Goal: Information Seeking & Learning: Learn about a topic

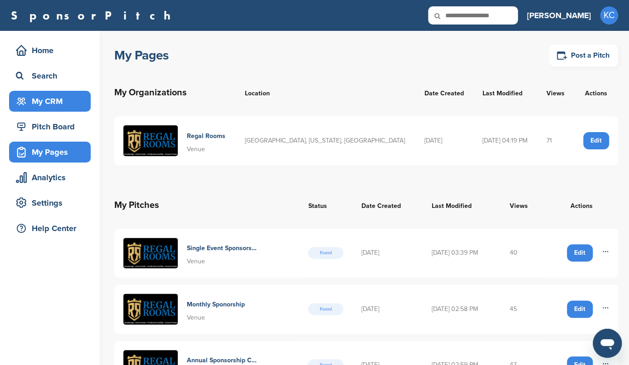
click at [51, 93] on div "My CRM" at bounding box center [52, 101] width 77 height 16
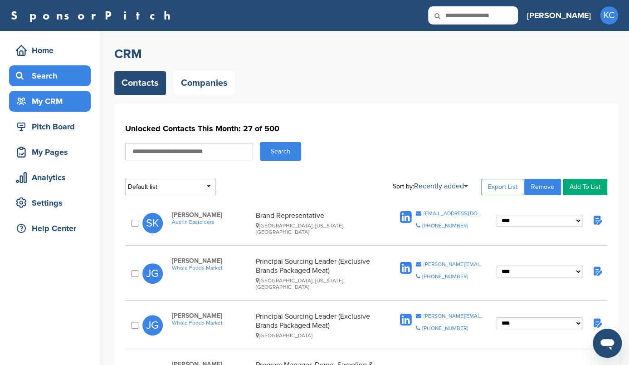
click at [52, 83] on div "Search" at bounding box center [52, 76] width 77 height 16
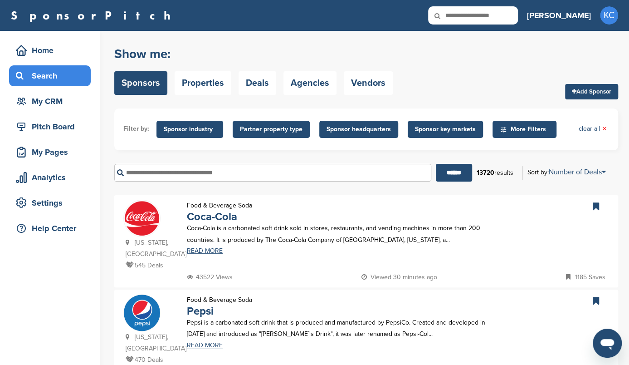
click at [418, 130] on span "Sponsor key markets" at bounding box center [445, 129] width 61 height 10
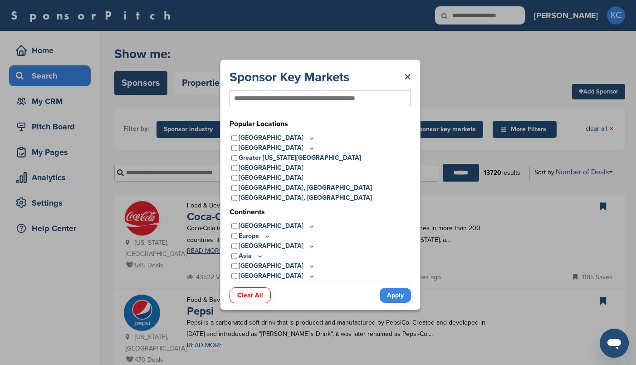
click at [283, 95] on input "text" at bounding box center [305, 98] width 143 height 8
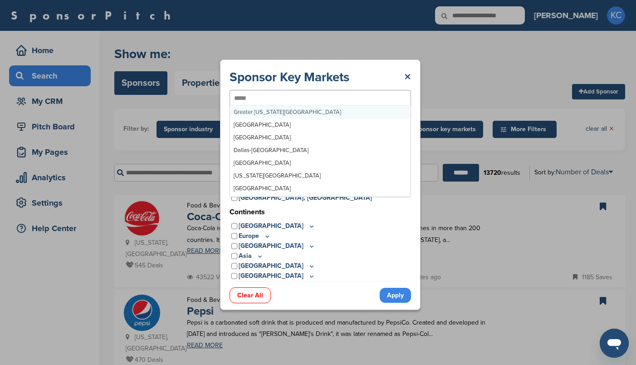
type input "******"
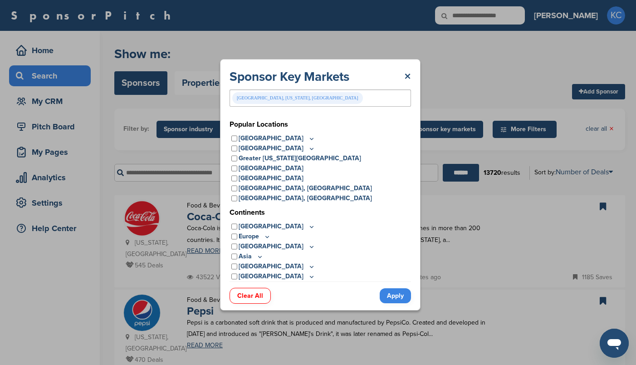
click at [398, 295] on link "Apply" at bounding box center [395, 295] width 31 height 15
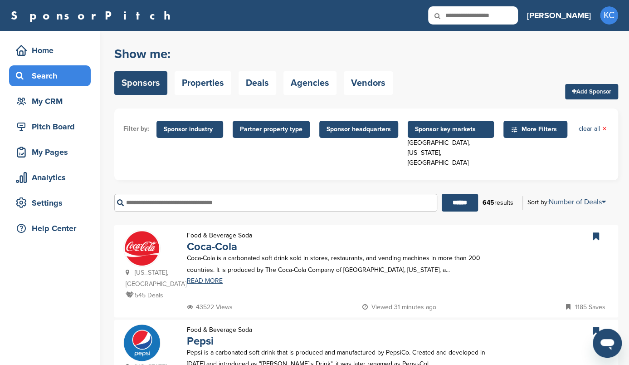
click at [338, 127] on span "Sponsor headquarters" at bounding box center [359, 129] width 64 height 10
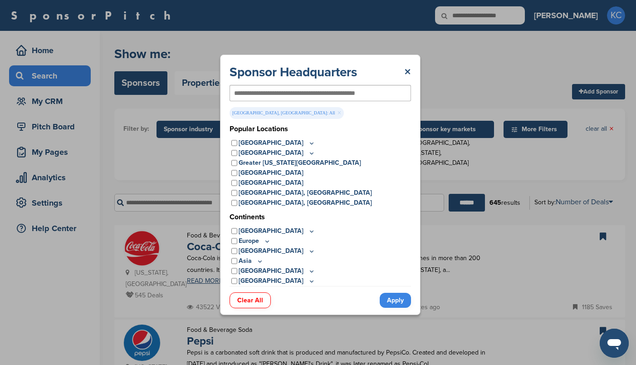
click at [398, 303] on link "Apply" at bounding box center [395, 300] width 31 height 15
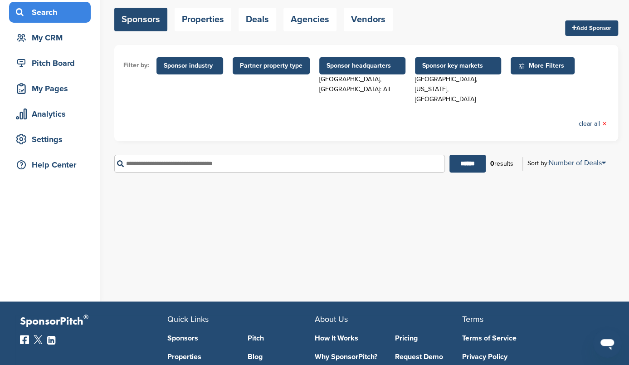
scroll to position [59, 0]
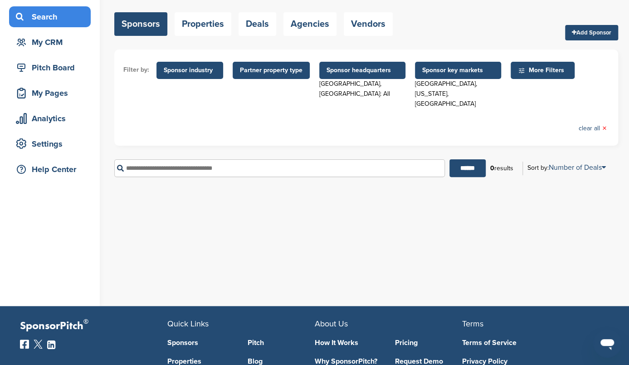
click at [447, 68] on span "Sponsor key markets" at bounding box center [458, 70] width 72 height 10
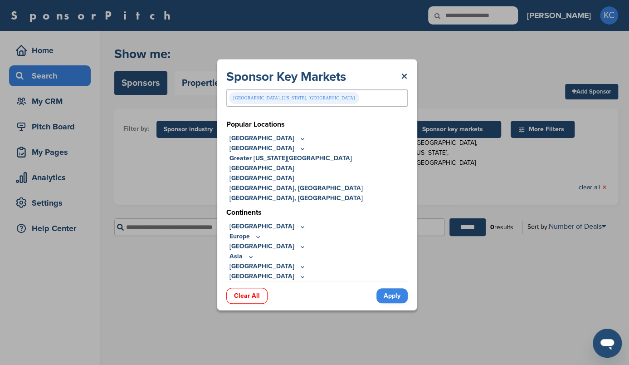
scroll to position [0, 0]
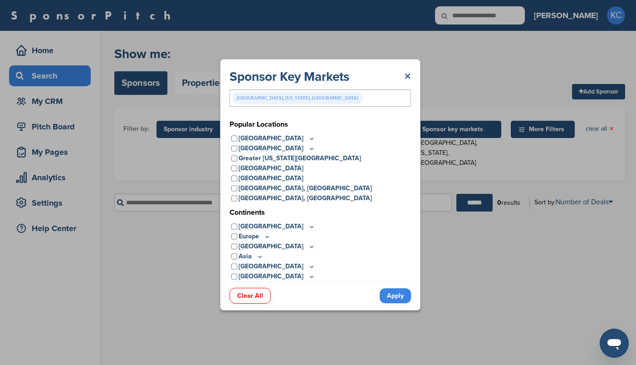
click at [406, 75] on link "×" at bounding box center [407, 77] width 7 height 16
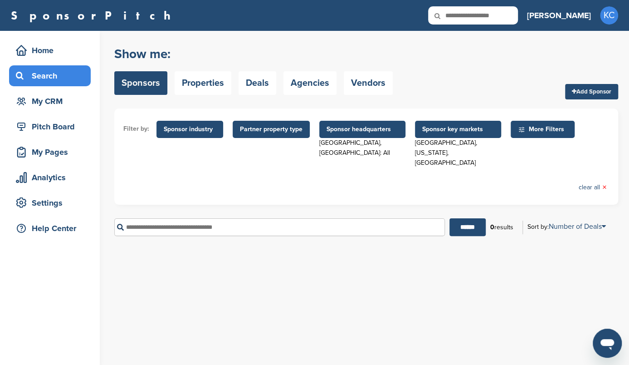
click at [432, 127] on span "Sponsor key markets" at bounding box center [458, 129] width 72 height 10
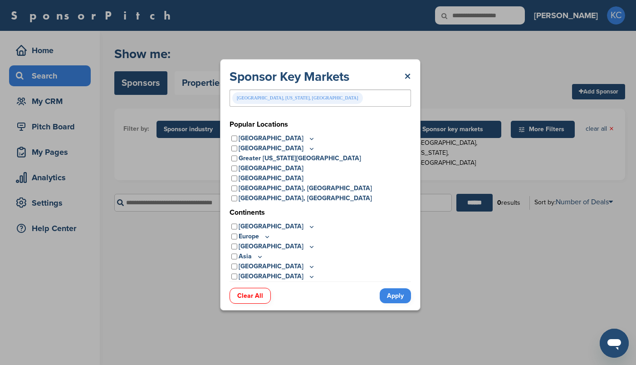
click at [287, 102] on div "Austin, Texas, USA" at bounding box center [321, 97] width 182 height 17
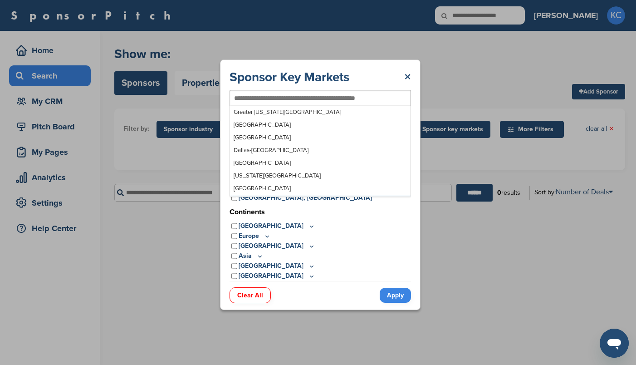
click at [388, 295] on link "Apply" at bounding box center [395, 295] width 31 height 15
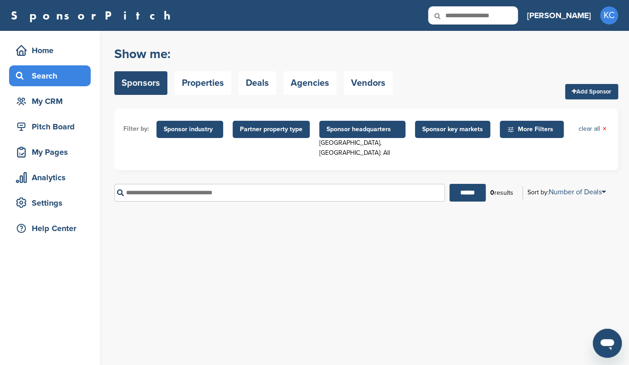
click at [354, 127] on span "Sponsor headquarters" at bounding box center [363, 129] width 72 height 10
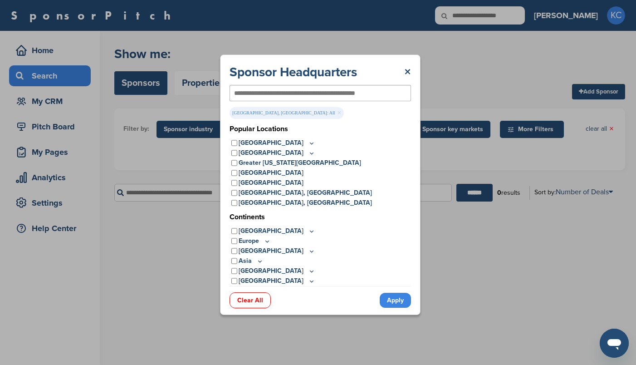
click at [393, 300] on link "Apply" at bounding box center [395, 300] width 31 height 15
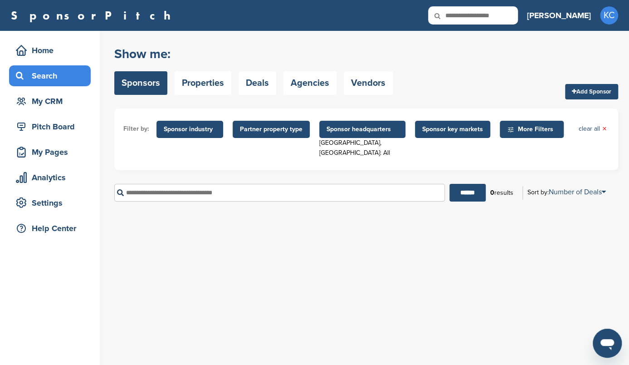
scroll to position [69, 0]
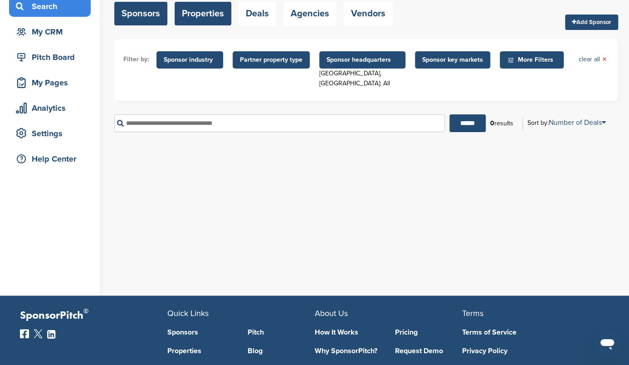
click at [212, 13] on link "Properties" at bounding box center [203, 14] width 57 height 24
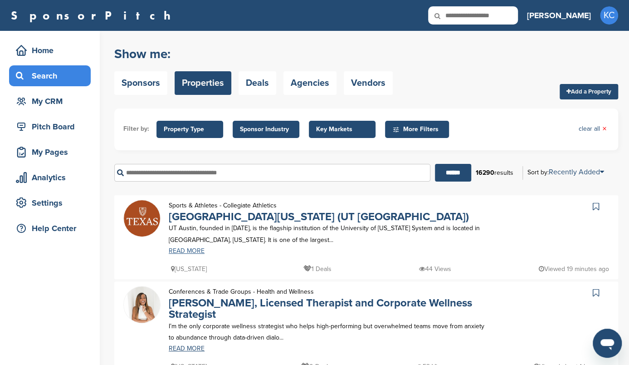
scroll to position [21, 0]
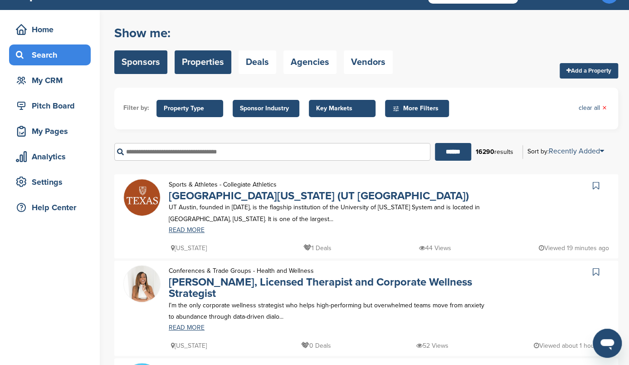
click at [131, 57] on link "Sponsors" at bounding box center [140, 62] width 53 height 24
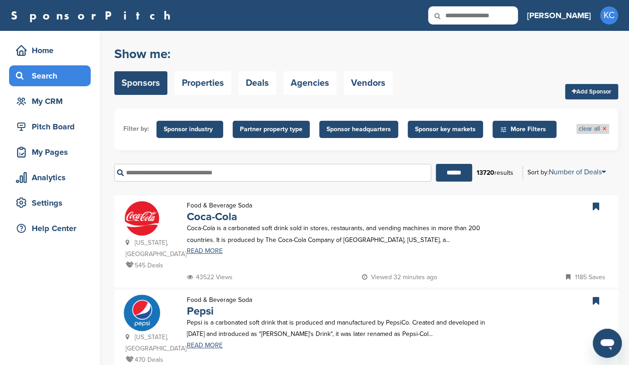
click at [601, 130] on link "clear all ×" at bounding box center [593, 129] width 28 height 10
click at [51, 103] on div "My CRM" at bounding box center [52, 101] width 77 height 16
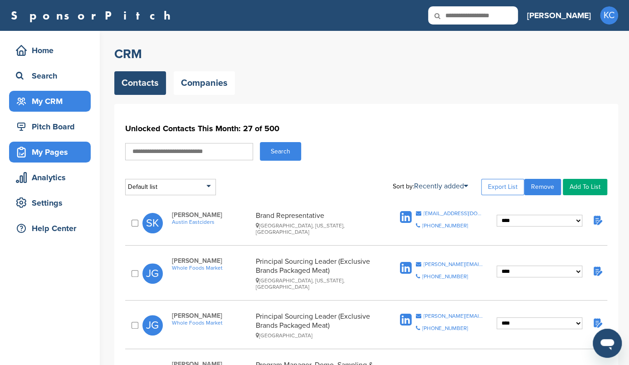
click at [60, 147] on div "My Pages" at bounding box center [52, 152] width 77 height 16
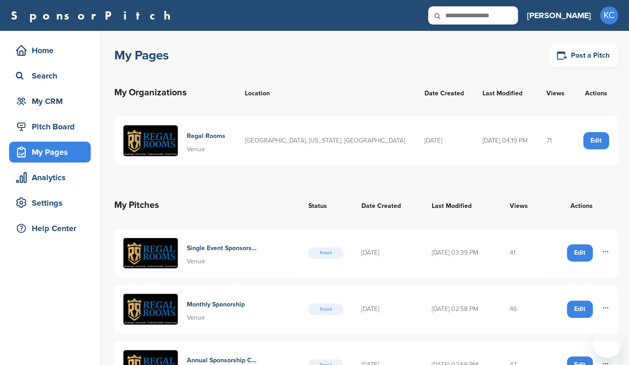
click at [54, 95] on div "My CRM" at bounding box center [52, 101] width 77 height 16
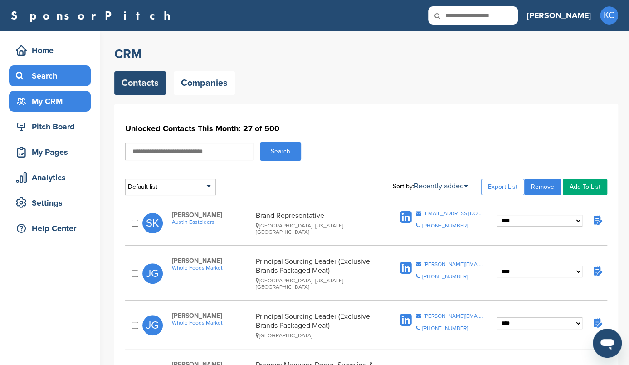
click at [56, 79] on div "Search" at bounding box center [52, 76] width 77 height 16
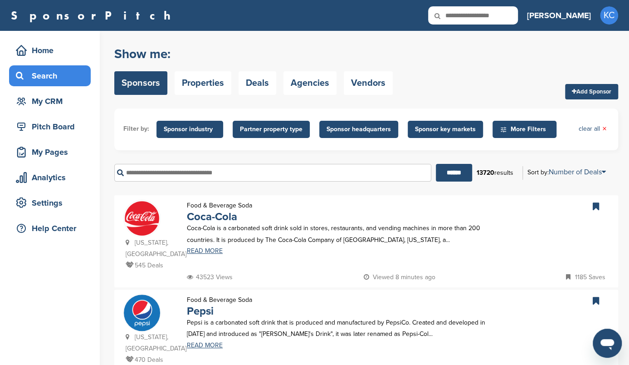
click at [45, 75] on div "Search" at bounding box center [52, 76] width 77 height 16
click at [144, 85] on link "Sponsors" at bounding box center [140, 83] width 53 height 24
click at [142, 79] on link "Sponsors" at bounding box center [140, 83] width 53 height 24
click at [428, 125] on span "Sponsor key markets" at bounding box center [445, 129] width 61 height 10
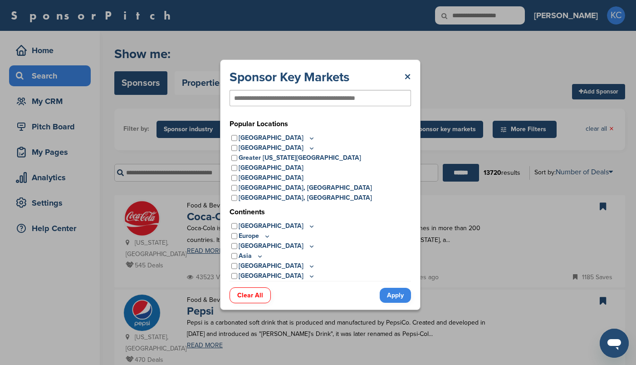
click at [326, 100] on input "text" at bounding box center [305, 98] width 143 height 8
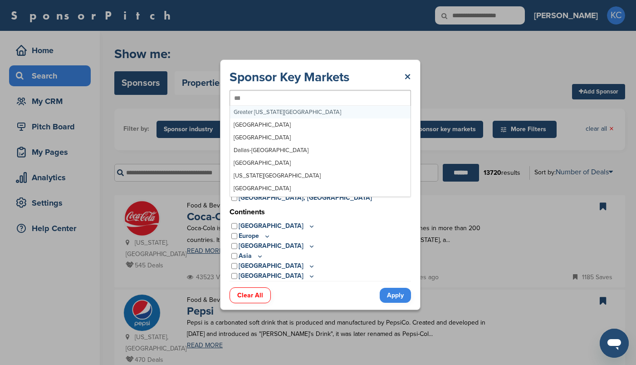
type input "*****"
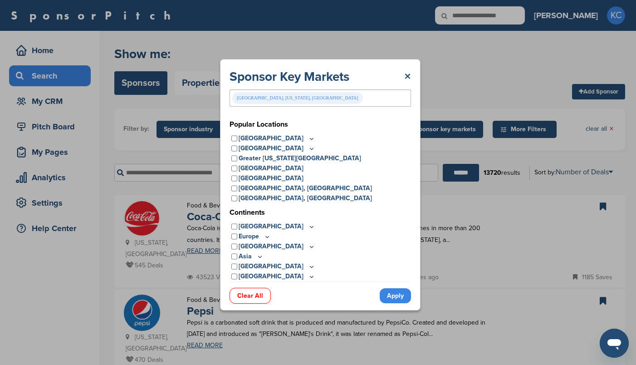
click at [397, 298] on link "Apply" at bounding box center [395, 295] width 31 height 15
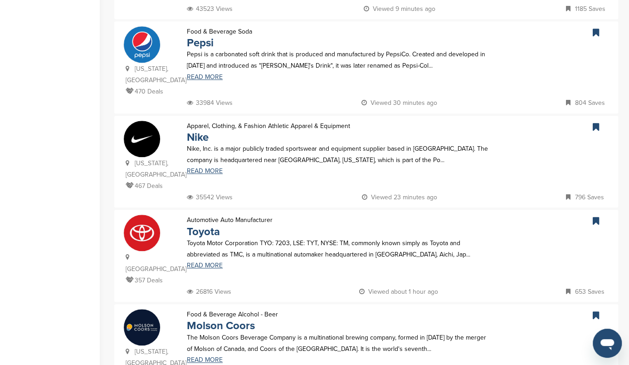
scroll to position [311, 0]
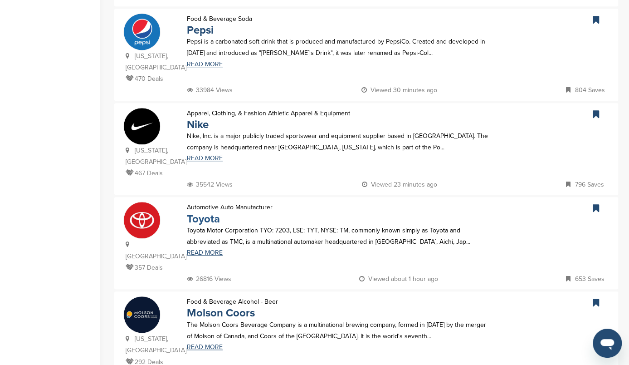
click at [197, 212] on link "Toyota" at bounding box center [203, 218] width 33 height 13
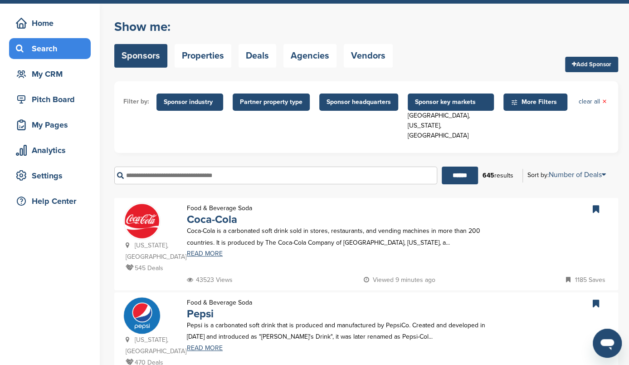
scroll to position [0, 0]
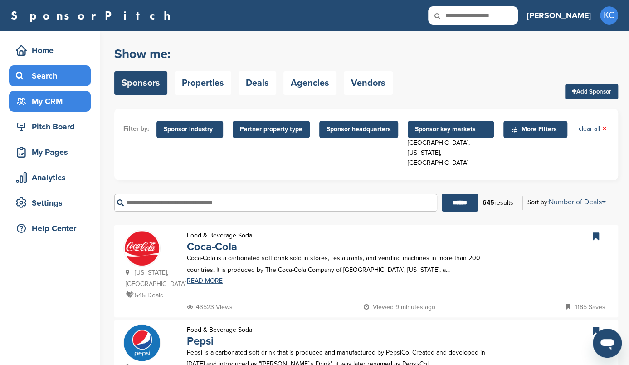
click at [61, 101] on div "My CRM" at bounding box center [52, 101] width 77 height 16
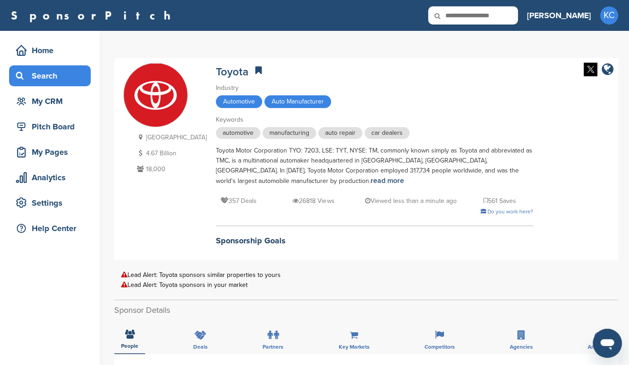
click at [60, 76] on div "Search" at bounding box center [52, 76] width 77 height 16
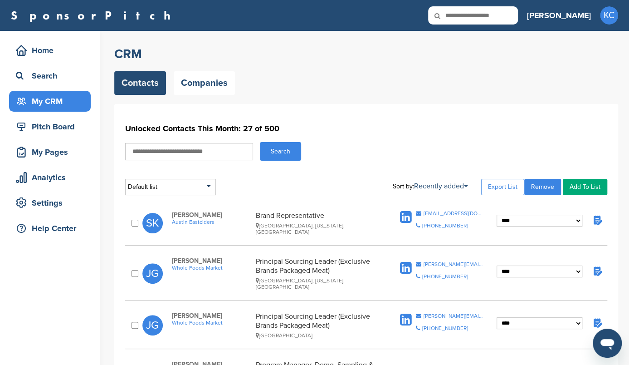
scroll to position [0, 0]
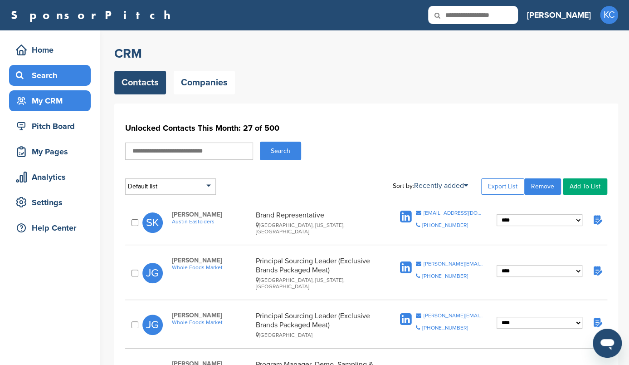
click at [57, 79] on div "Search" at bounding box center [52, 75] width 77 height 16
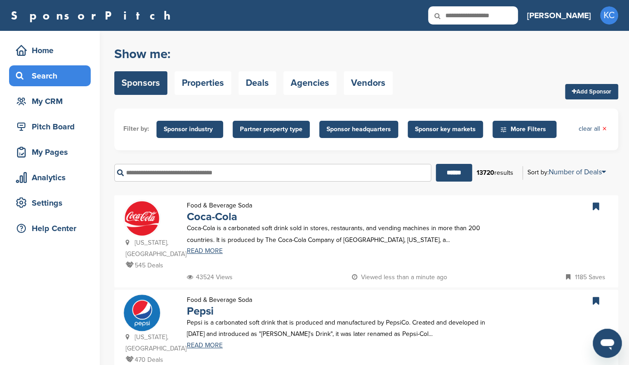
click at [373, 129] on span "Sponsor headquarters" at bounding box center [359, 129] width 64 height 10
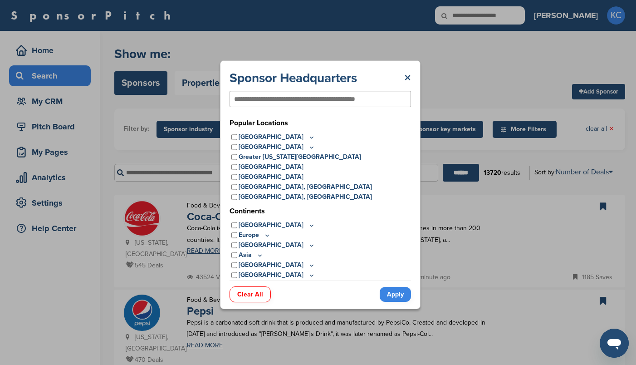
click at [324, 100] on input "text" at bounding box center [305, 99] width 143 height 8
type input "******"
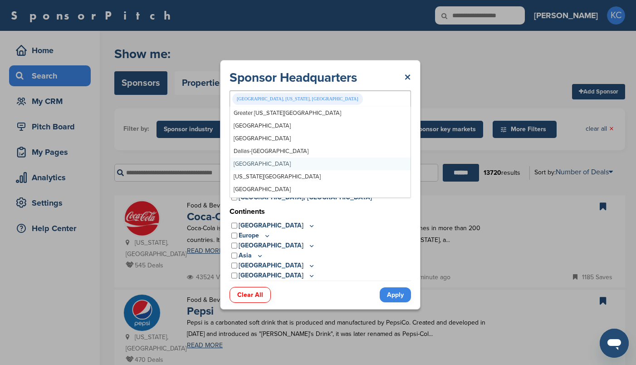
click at [391, 291] on link "Apply" at bounding box center [395, 294] width 31 height 15
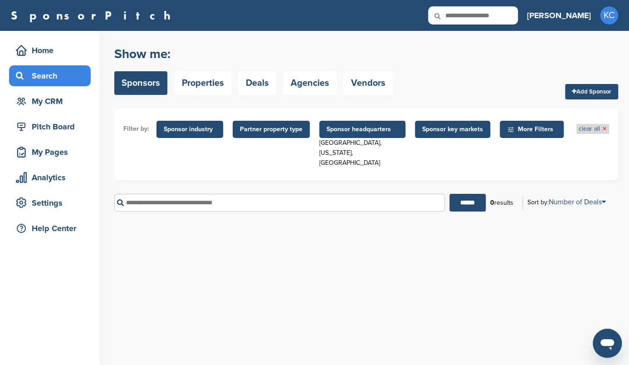
click at [596, 128] on link "clear all ×" at bounding box center [593, 129] width 28 height 10
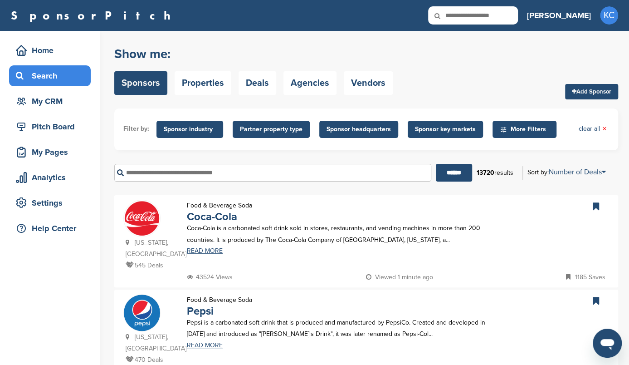
click at [354, 130] on span "Sponsor headquarters" at bounding box center [359, 129] width 64 height 10
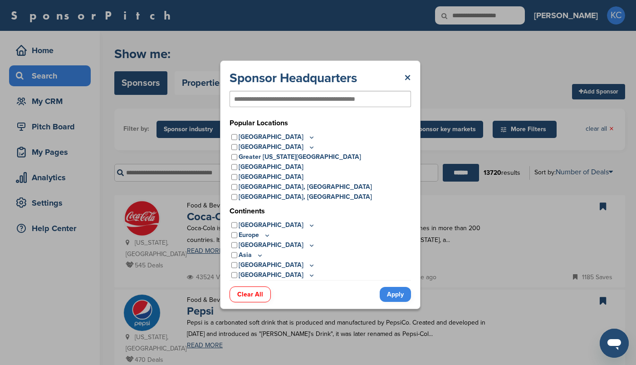
click at [339, 99] on input "text" at bounding box center [305, 99] width 143 height 8
type input "******"
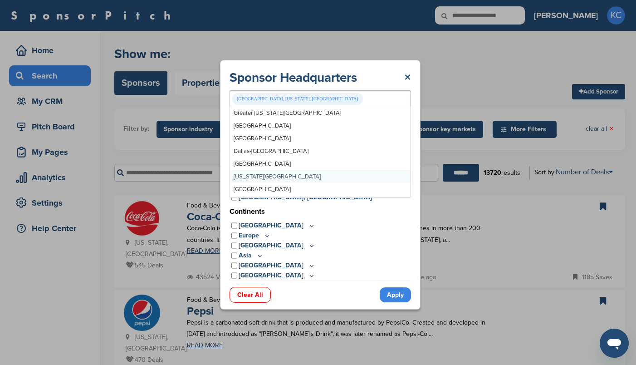
click at [393, 299] on link "Apply" at bounding box center [395, 294] width 31 height 15
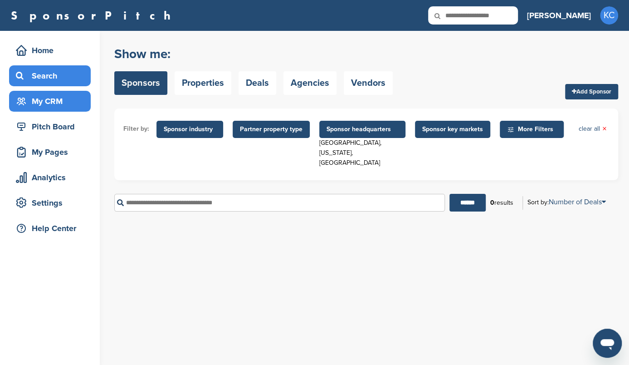
click at [54, 96] on div "My CRM" at bounding box center [52, 101] width 77 height 16
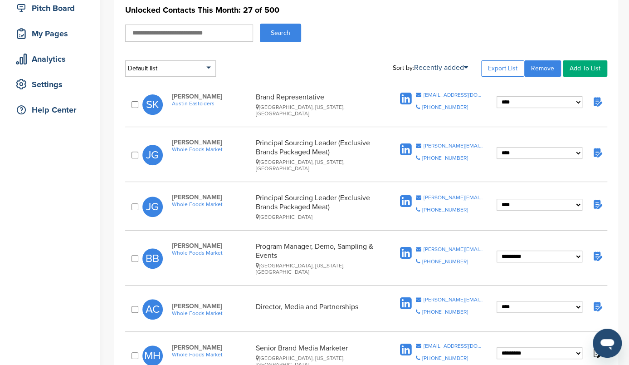
scroll to position [122, 0]
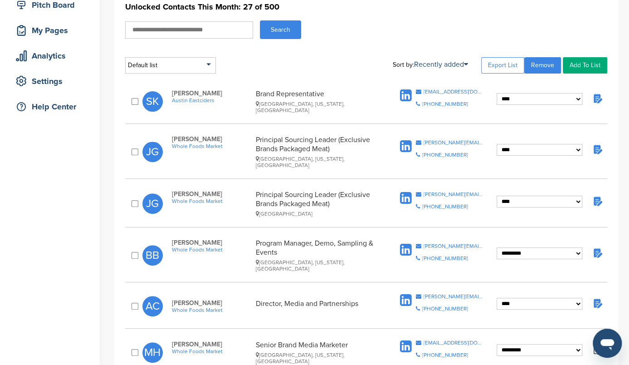
click at [192, 102] on span "Austin Eastciders" at bounding box center [211, 100] width 79 height 6
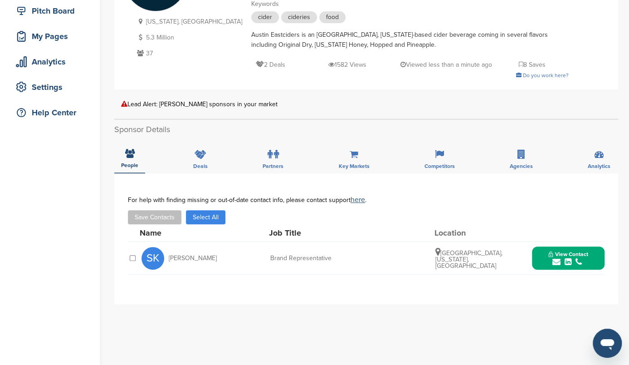
scroll to position [143, 0]
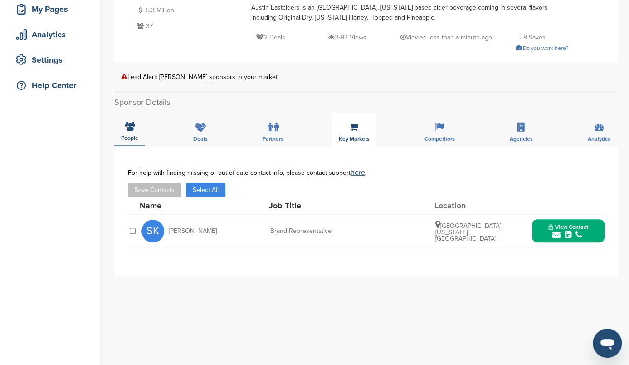
click at [138, 137] on span "Key Markets" at bounding box center [129, 137] width 17 height 5
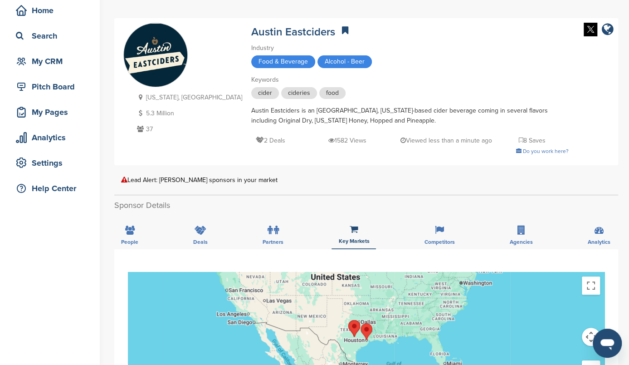
scroll to position [39, 0]
click at [133, 243] on span "People" at bounding box center [129, 242] width 17 height 5
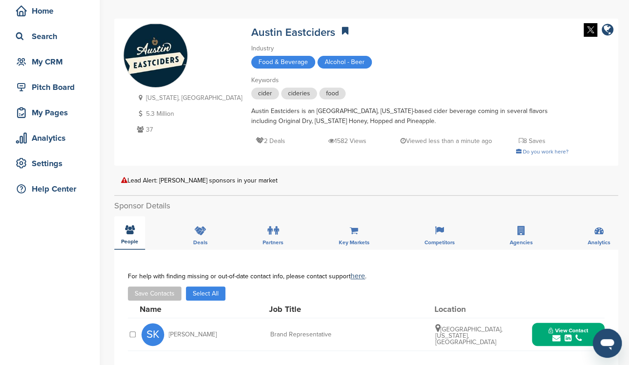
click at [120, 222] on div "People" at bounding box center [129, 233] width 31 height 34
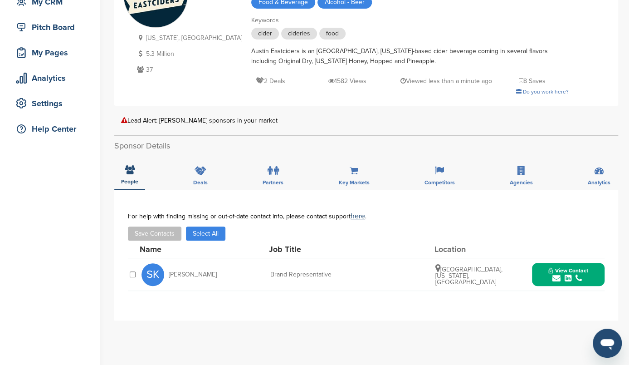
scroll to position [0, 0]
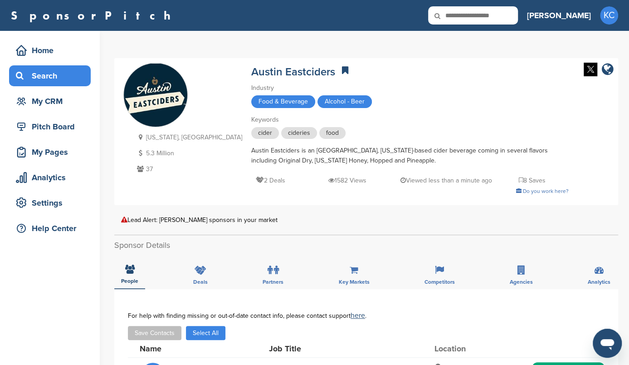
click at [48, 80] on div "Search" at bounding box center [52, 76] width 77 height 16
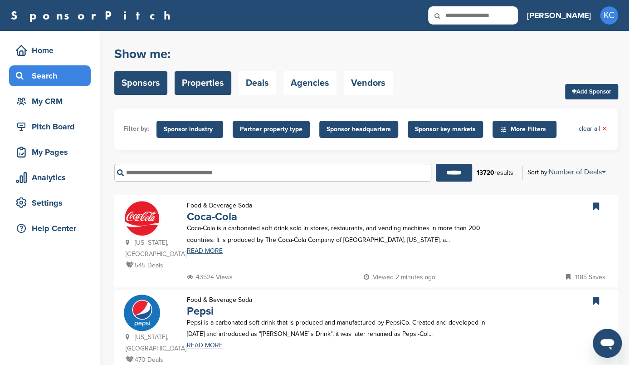
click at [207, 86] on link "Properties" at bounding box center [203, 83] width 57 height 24
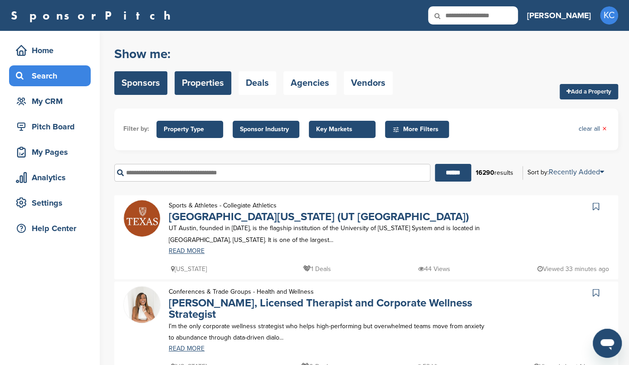
click at [158, 86] on link "Sponsors" at bounding box center [140, 83] width 53 height 24
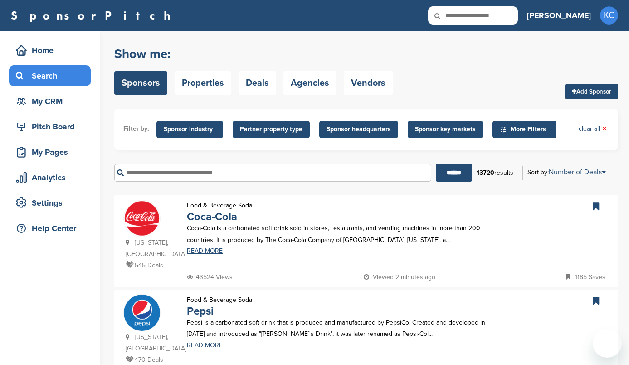
click at [239, 176] on input "text" at bounding box center [272, 173] width 317 height 18
type input "*"
type input "**********"
click at [436, 164] on input "******" at bounding box center [454, 173] width 36 height 18
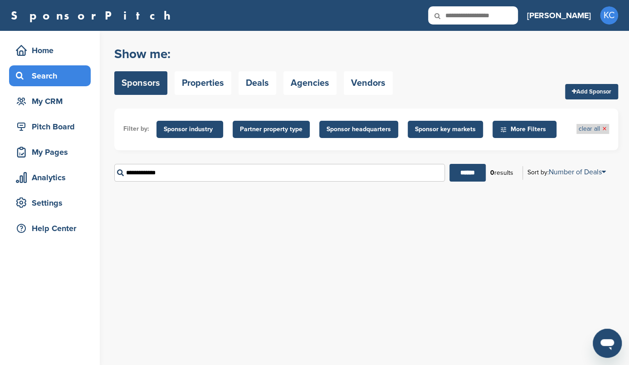
click at [603, 125] on span "×" at bounding box center [605, 129] width 5 height 10
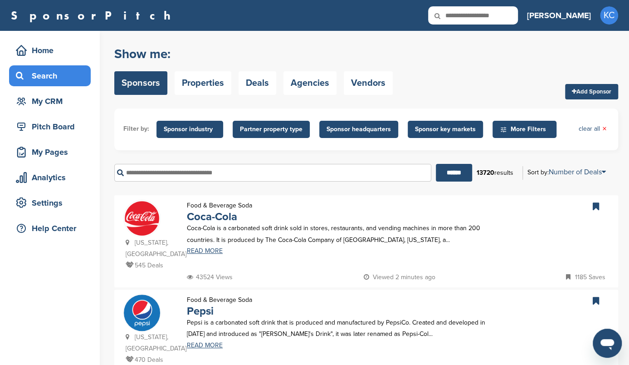
click at [244, 175] on input "text" at bounding box center [272, 173] width 317 height 18
type input "**********"
click at [436, 164] on input "******" at bounding box center [454, 173] width 36 height 18
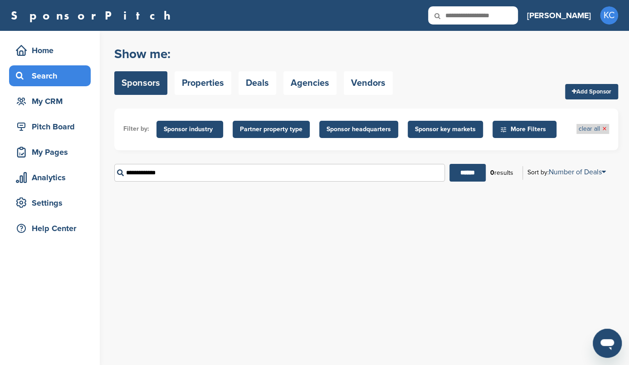
click at [606, 128] on span "×" at bounding box center [605, 129] width 5 height 10
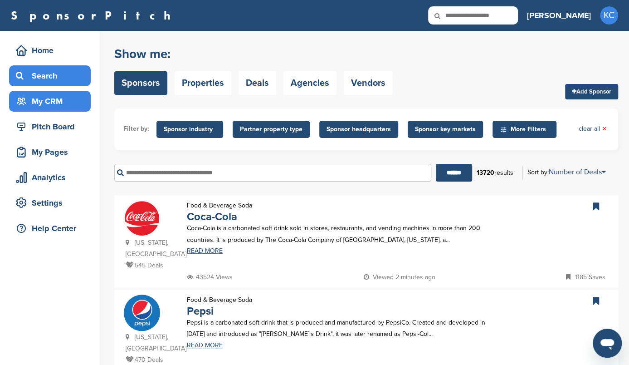
click at [71, 111] on div "My CRM" at bounding box center [50, 101] width 82 height 21
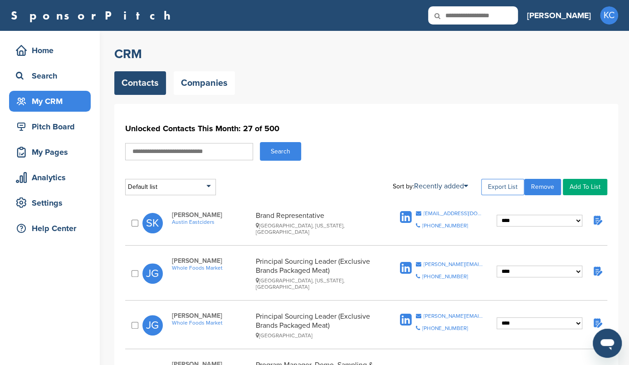
click at [505, 186] on link "Export List" at bounding box center [502, 187] width 43 height 16
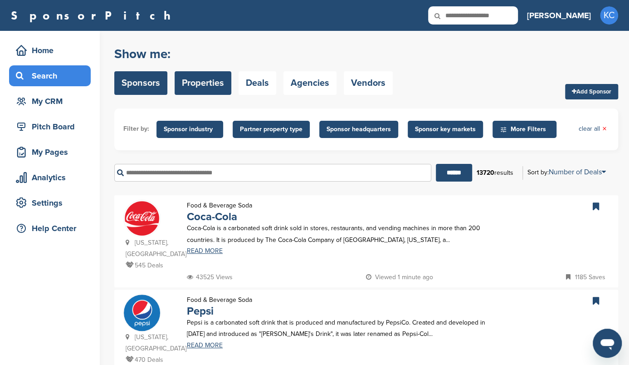
click at [200, 87] on link "Properties" at bounding box center [203, 83] width 57 height 24
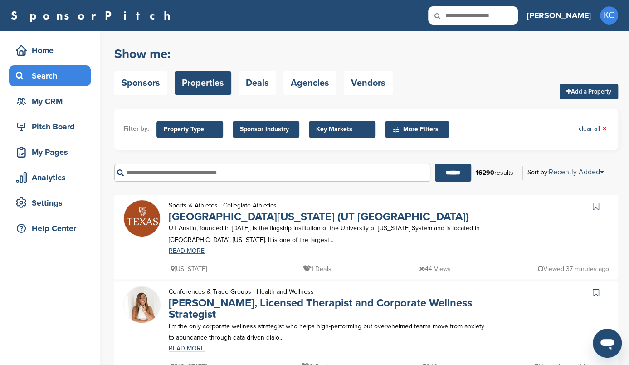
click at [337, 128] on span "Key Markets" at bounding box center [342, 129] width 52 height 10
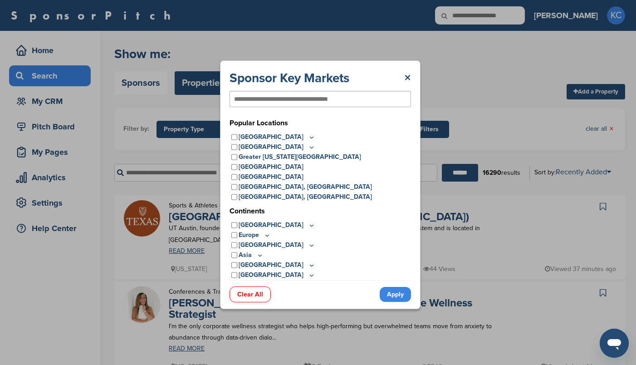
click at [337, 128] on h3 "Popular Locations" at bounding box center [321, 123] width 182 height 11
click at [325, 101] on input "text" at bounding box center [288, 99] width 109 height 8
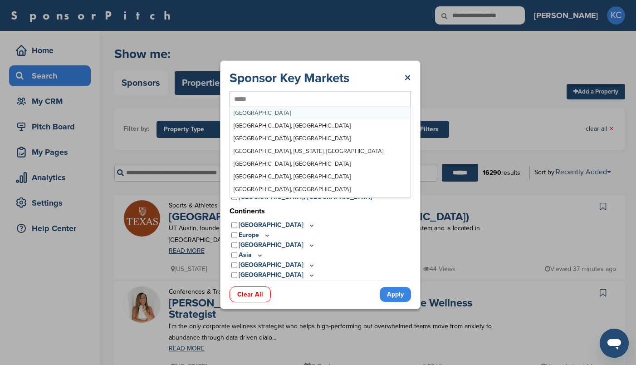
type input "******"
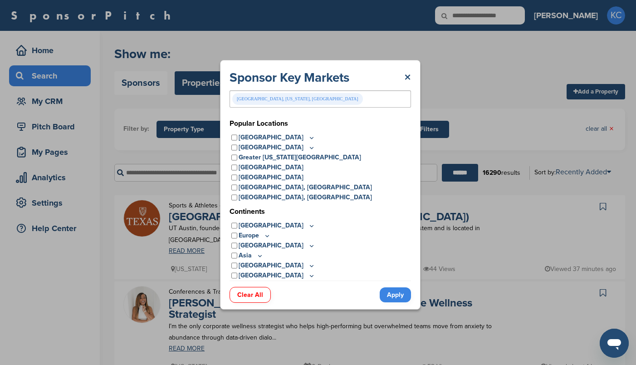
click at [392, 291] on link "Apply" at bounding box center [395, 294] width 31 height 15
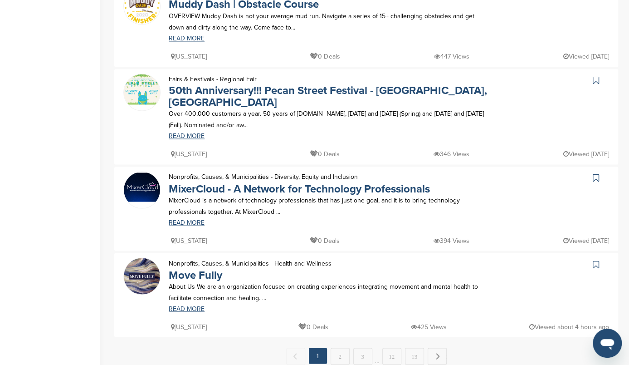
scroll to position [762, 0]
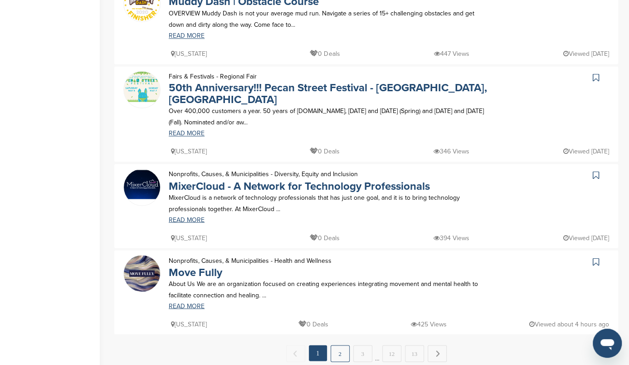
click at [345, 345] on link "2" at bounding box center [340, 353] width 19 height 17
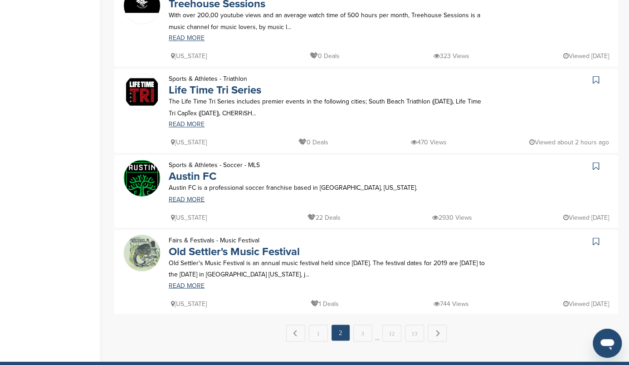
scroll to position [748, 0]
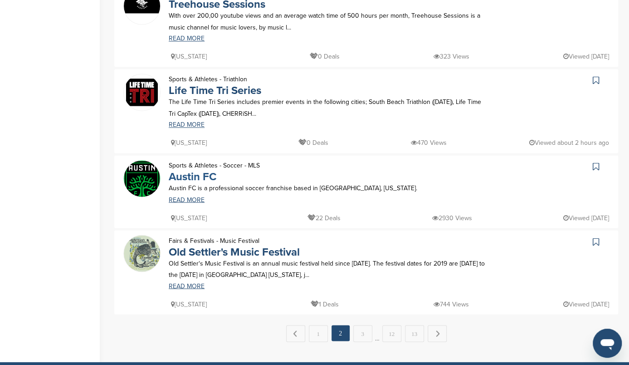
click at [191, 170] on link "Austin FC" at bounding box center [193, 176] width 48 height 13
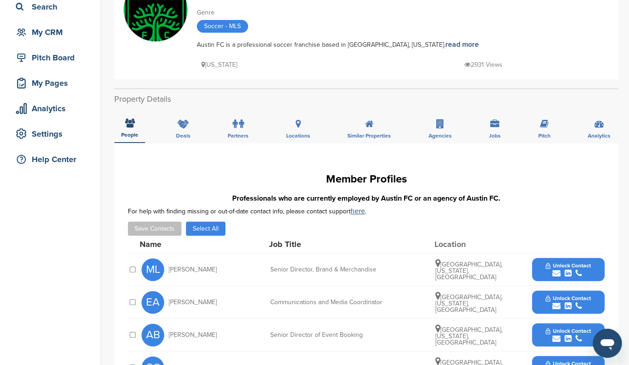
scroll to position [68, 0]
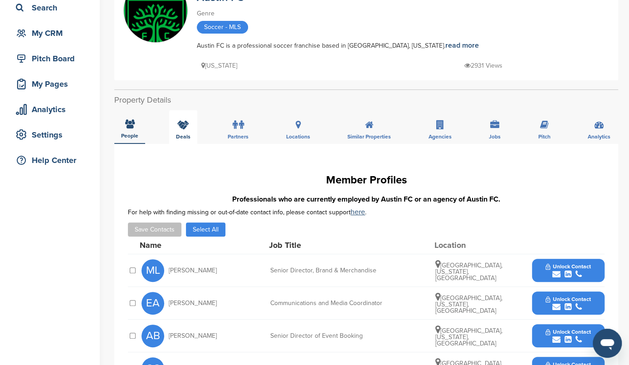
click at [138, 138] on span "Deals" at bounding box center [129, 135] width 17 height 5
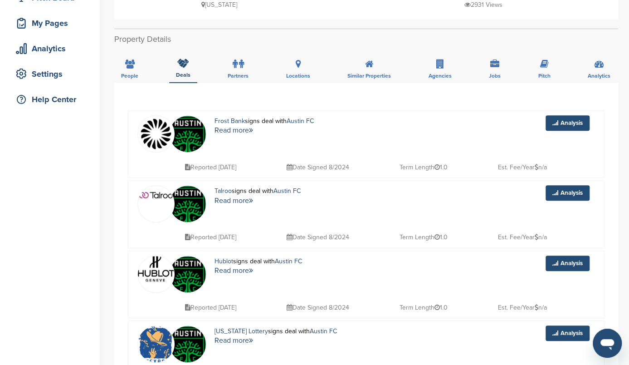
scroll to position [0, 0]
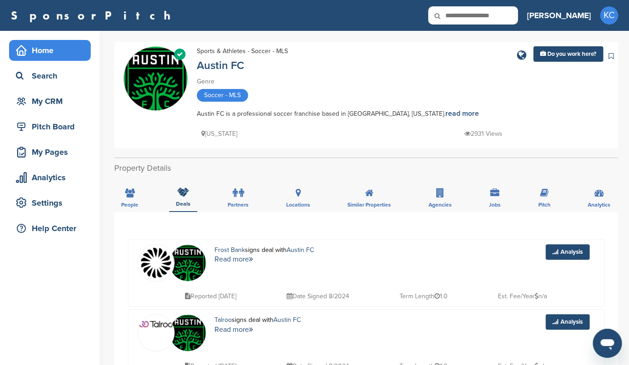
click at [70, 46] on div "Home" at bounding box center [52, 50] width 77 height 16
